Goal: Task Accomplishment & Management: Complete application form

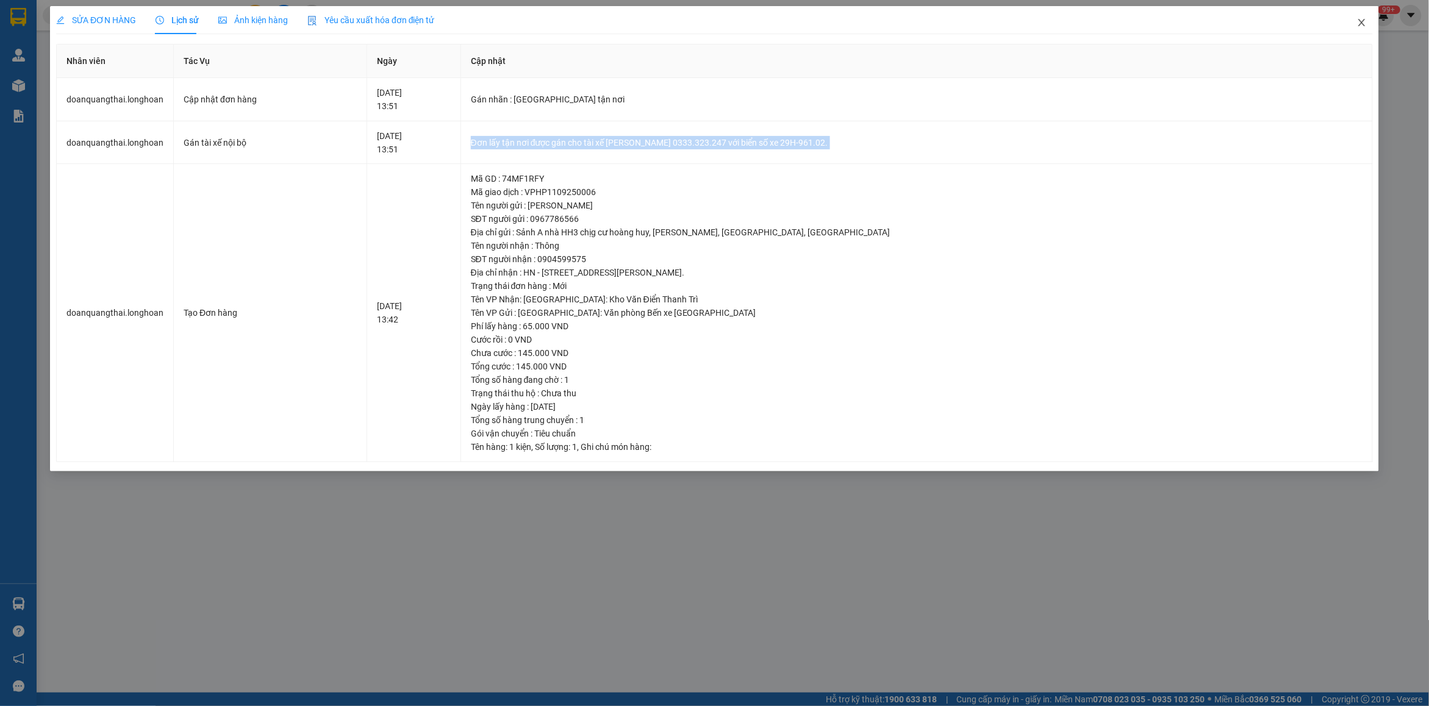
click at [1362, 22] on icon "close" at bounding box center [1362, 23] width 10 height 10
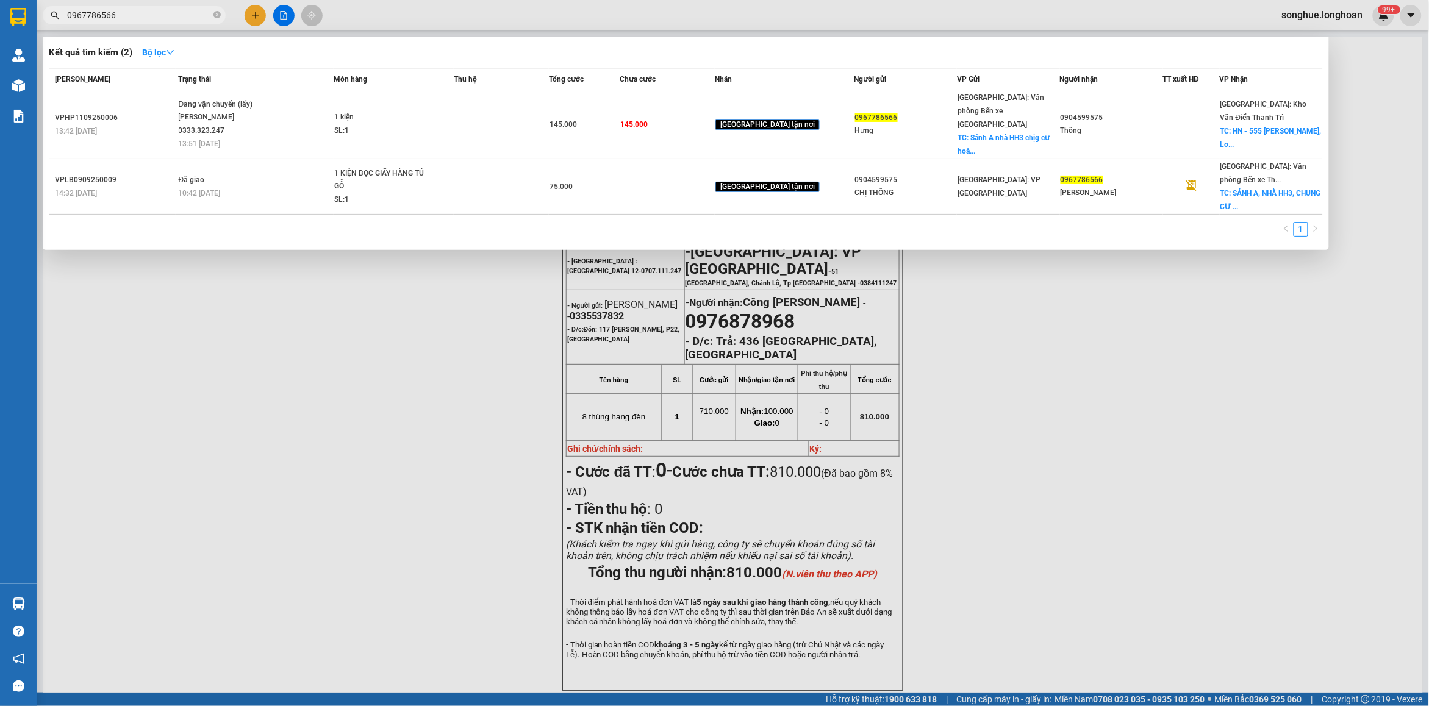
click at [187, 13] on input "0967786566" at bounding box center [139, 15] width 144 height 13
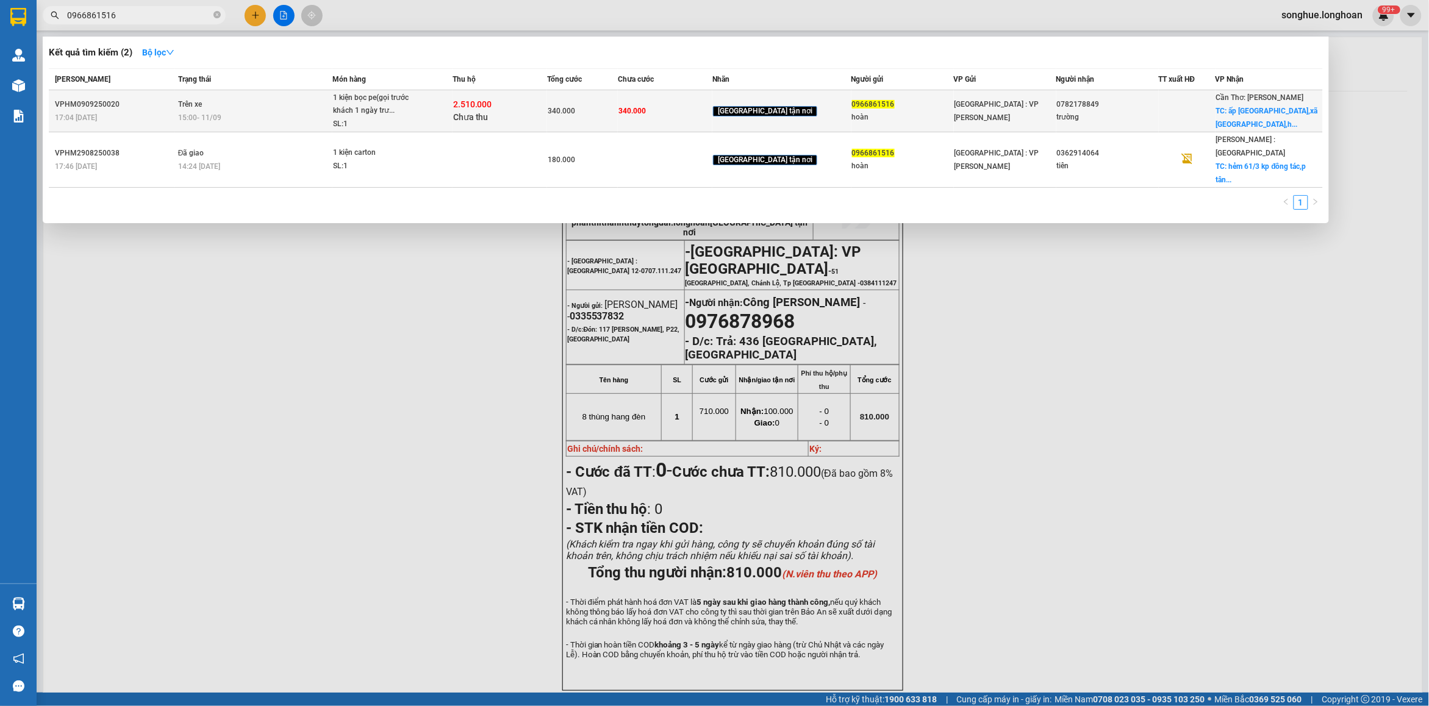
type input "0966861516"
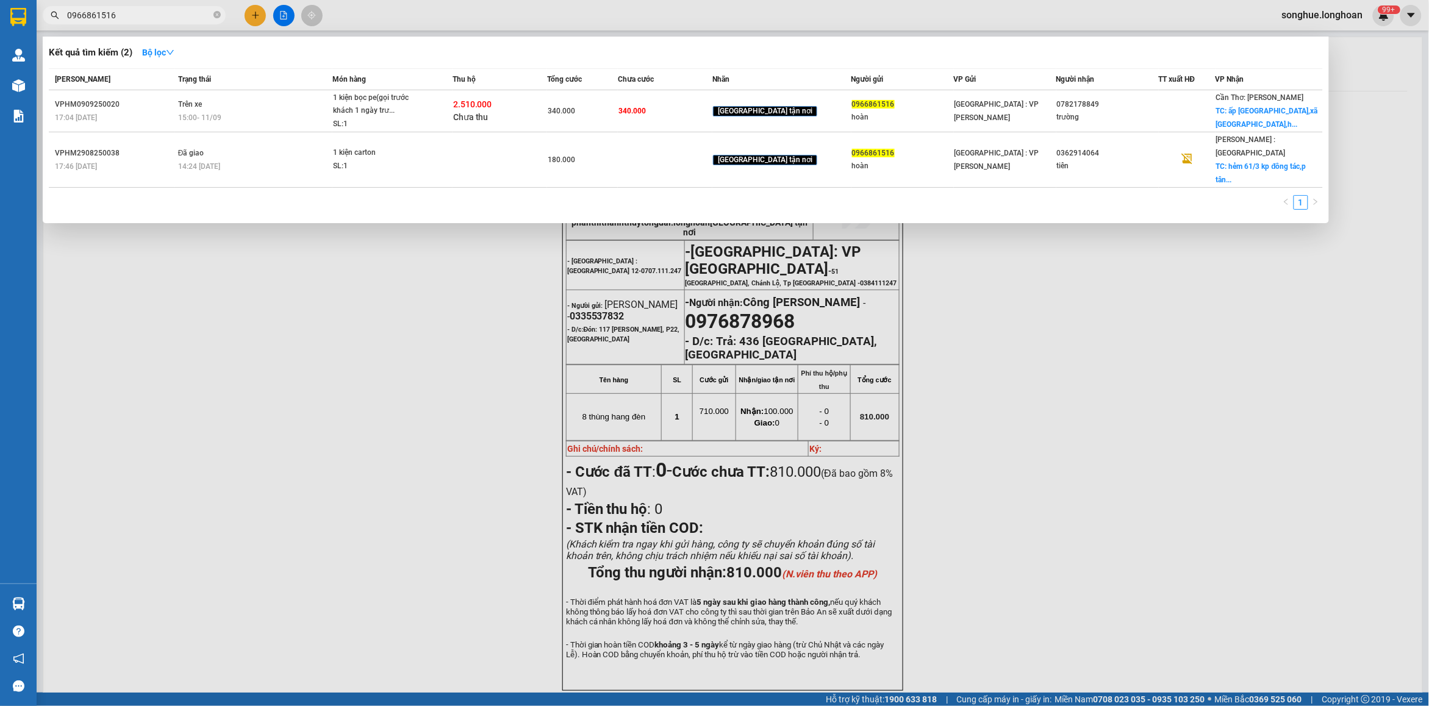
click at [242, 127] on td "Trên xe 15:00 [DATE]" at bounding box center [254, 111] width 158 height 42
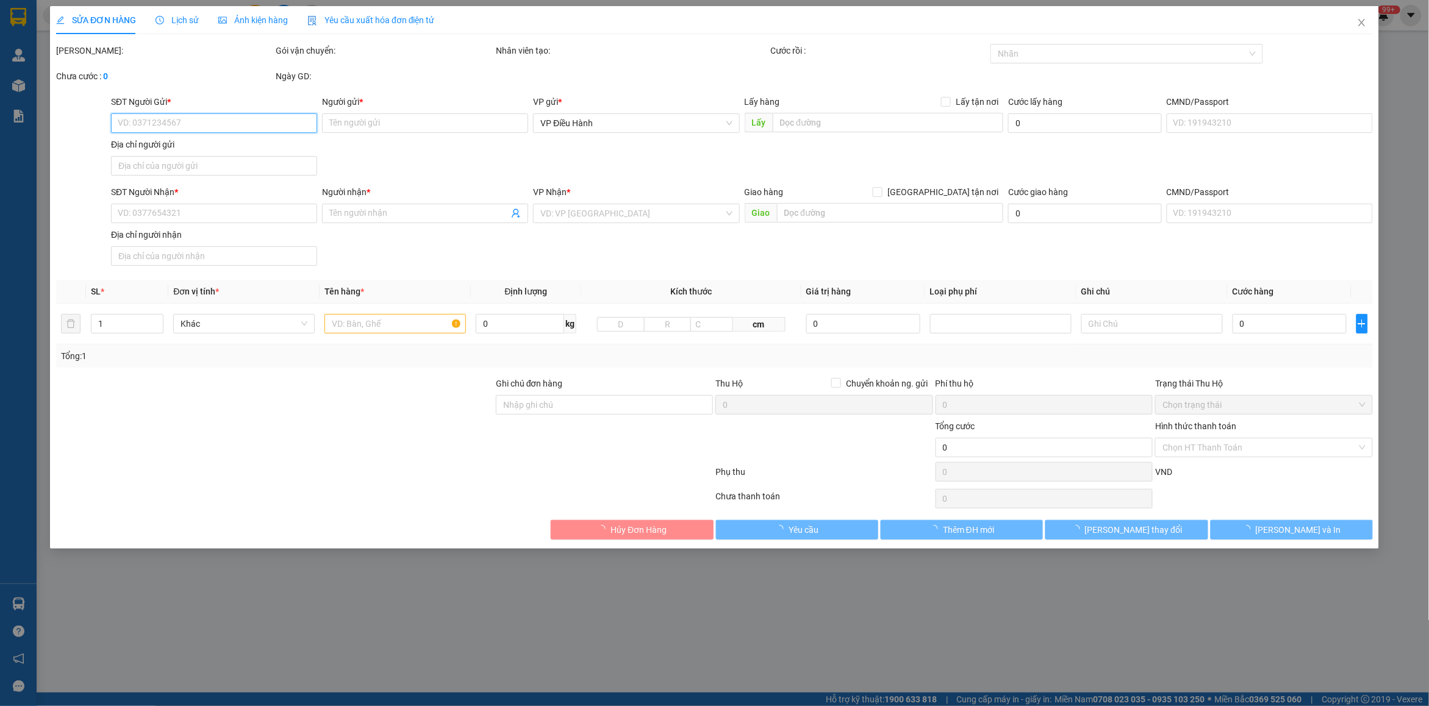
type input "0966861516"
type input "hoàn"
type input "0782178849"
type input "trường"
checkbox input "true"
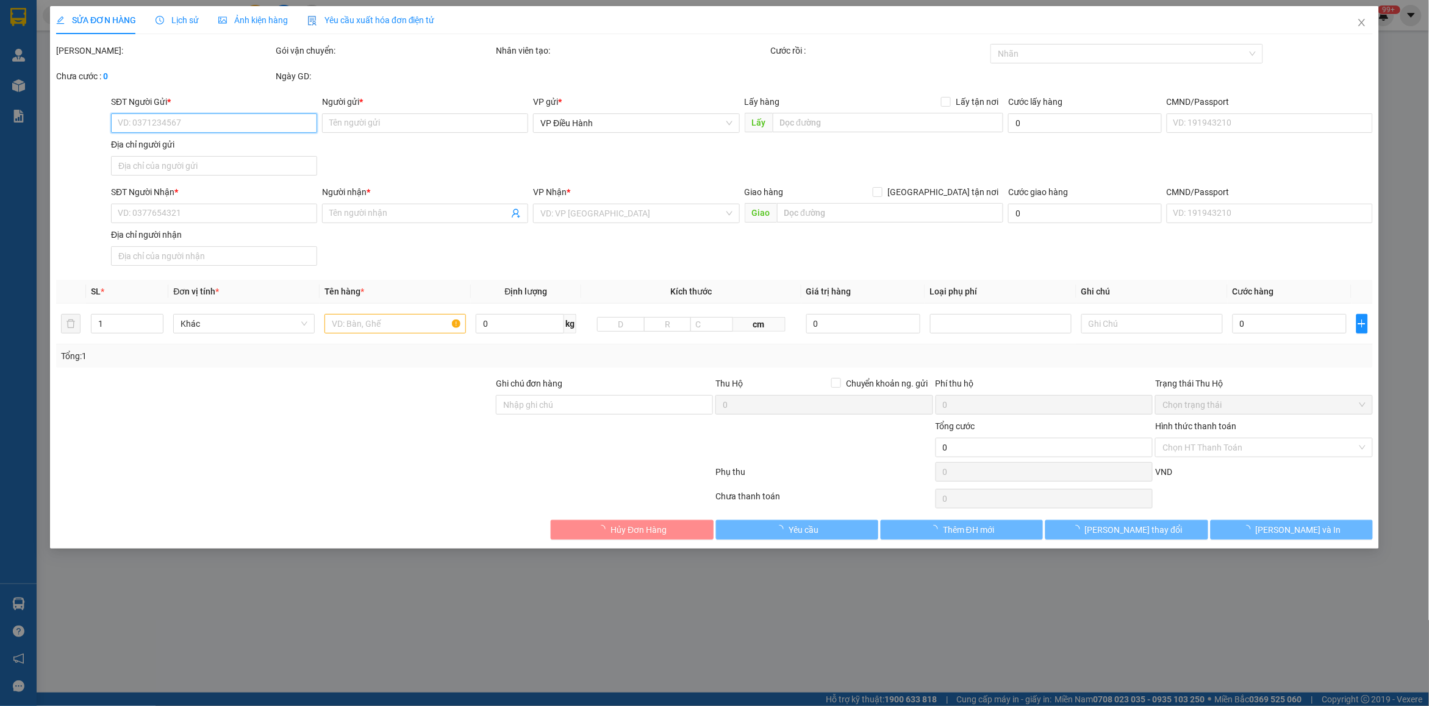
type input "ấp [GEOGRAPHIC_DATA],xã [GEOGRAPHIC_DATA],[GEOGRAPHIC_DATA],[GEOGRAPHIC_DATA]"
type input "340.000"
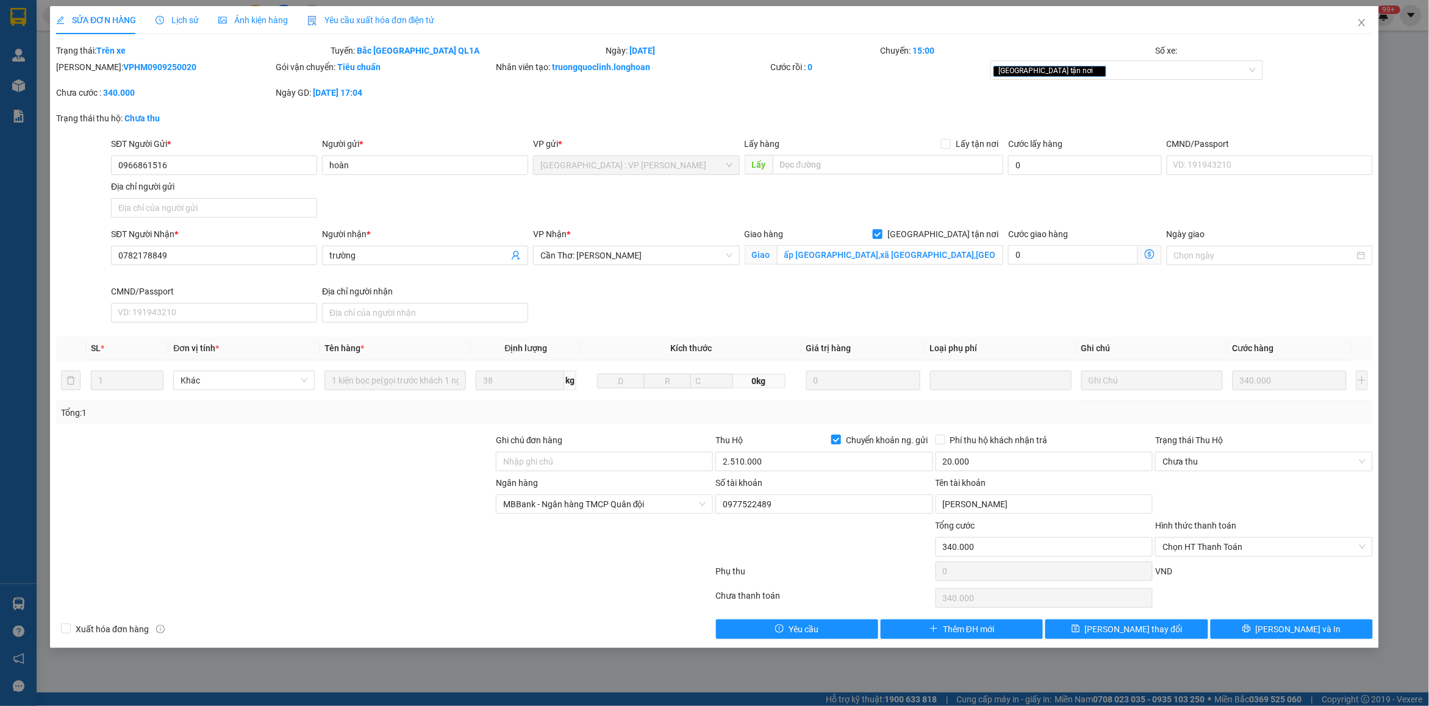
click at [127, 71] on b "VPHM0909250020" at bounding box center [159, 67] width 73 height 10
copy b "VPHM0909250020"
click at [189, 73] on div "[PERSON_NAME]: VPHM0909250020" at bounding box center [165, 73] width 220 height 26
click at [135, 93] on div "Chưa cước : 340.000" at bounding box center [164, 92] width 217 height 13
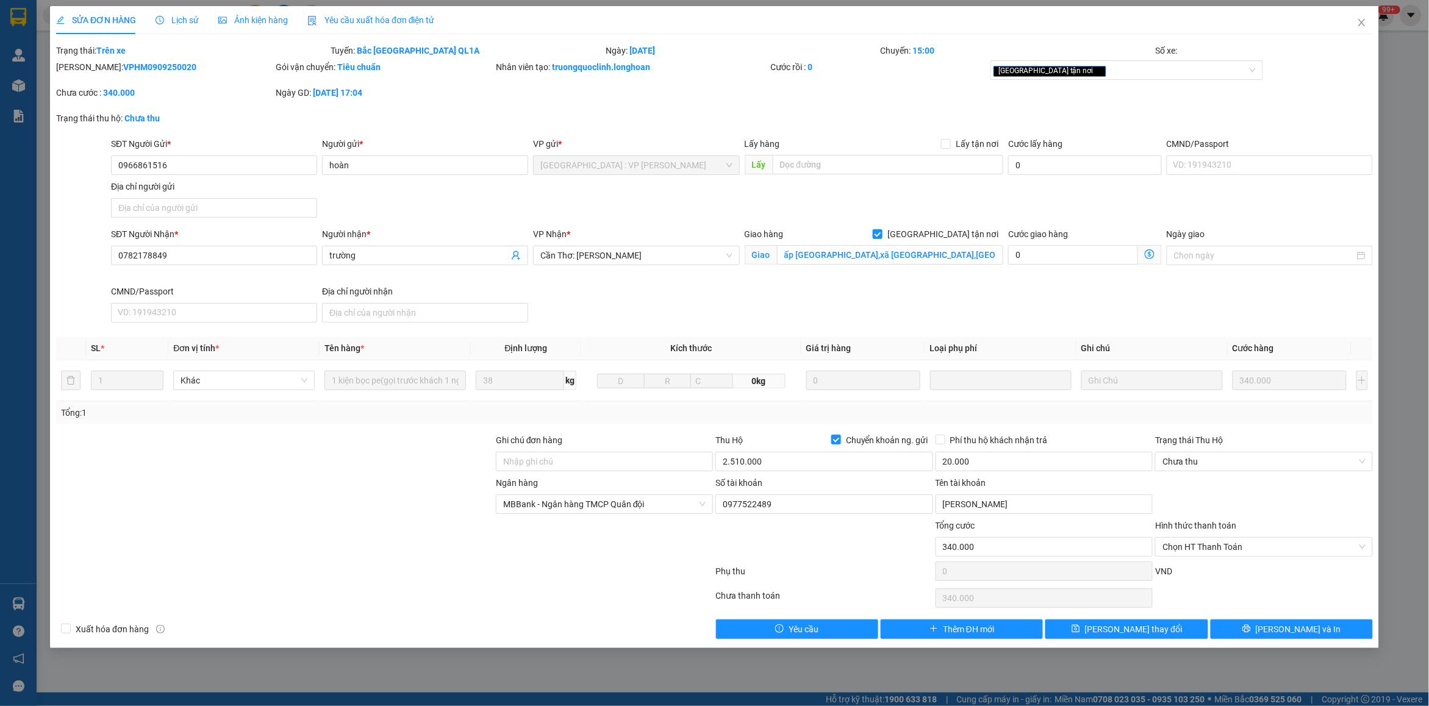
click at [138, 67] on b "VPHM0909250020" at bounding box center [159, 67] width 73 height 10
copy b "VPHM0909250020"
drag, startPoint x: 1371, startPoint y: 25, endPoint x: 1176, endPoint y: 20, distance: 194.7
click at [1371, 24] on span "Close" at bounding box center [1362, 23] width 34 height 34
